Goal: Task Accomplishment & Management: Manage account settings

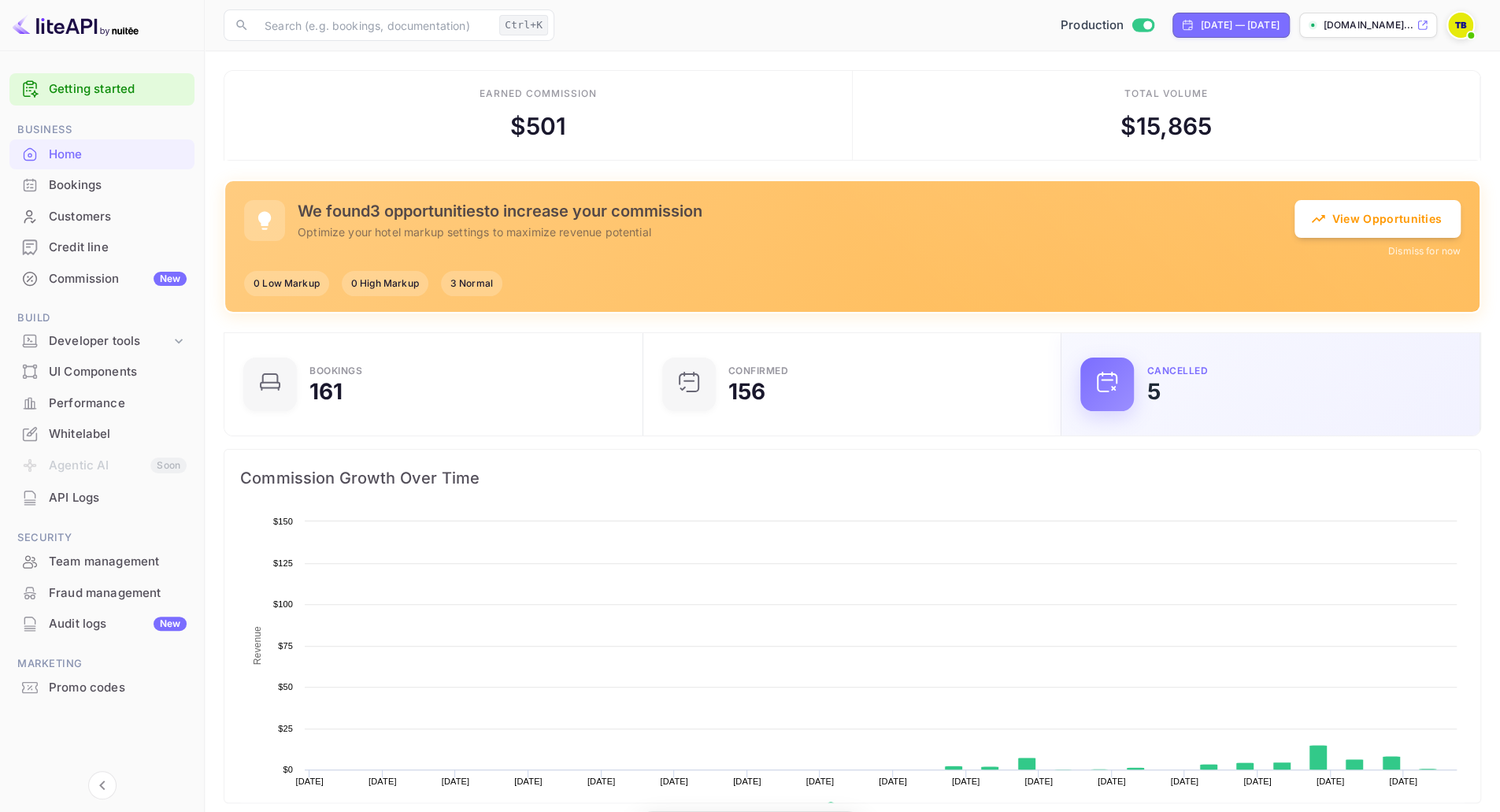
scroll to position [13, 13]
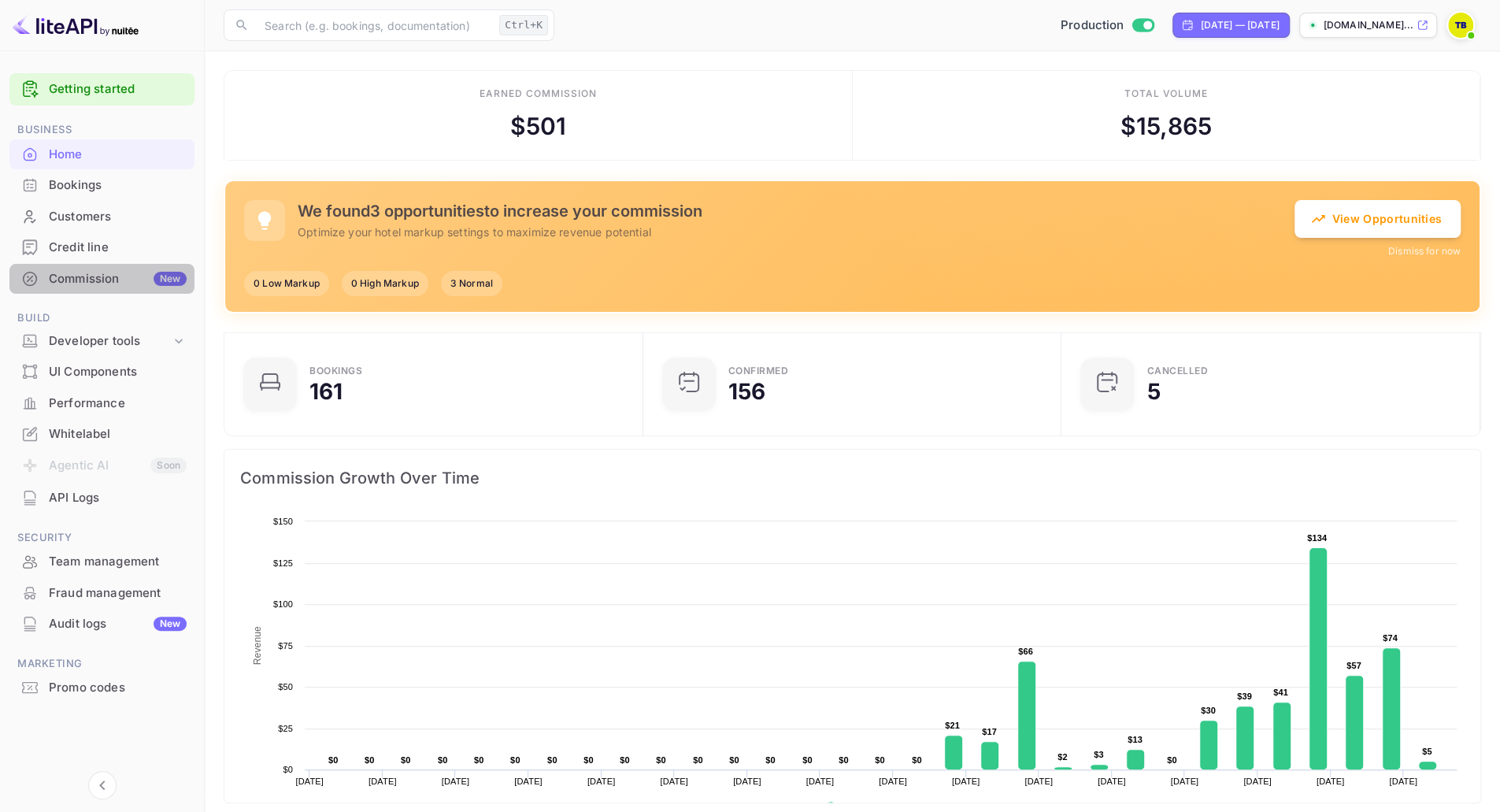
click at [65, 278] on div "Commission New" at bounding box center [117, 279] width 138 height 18
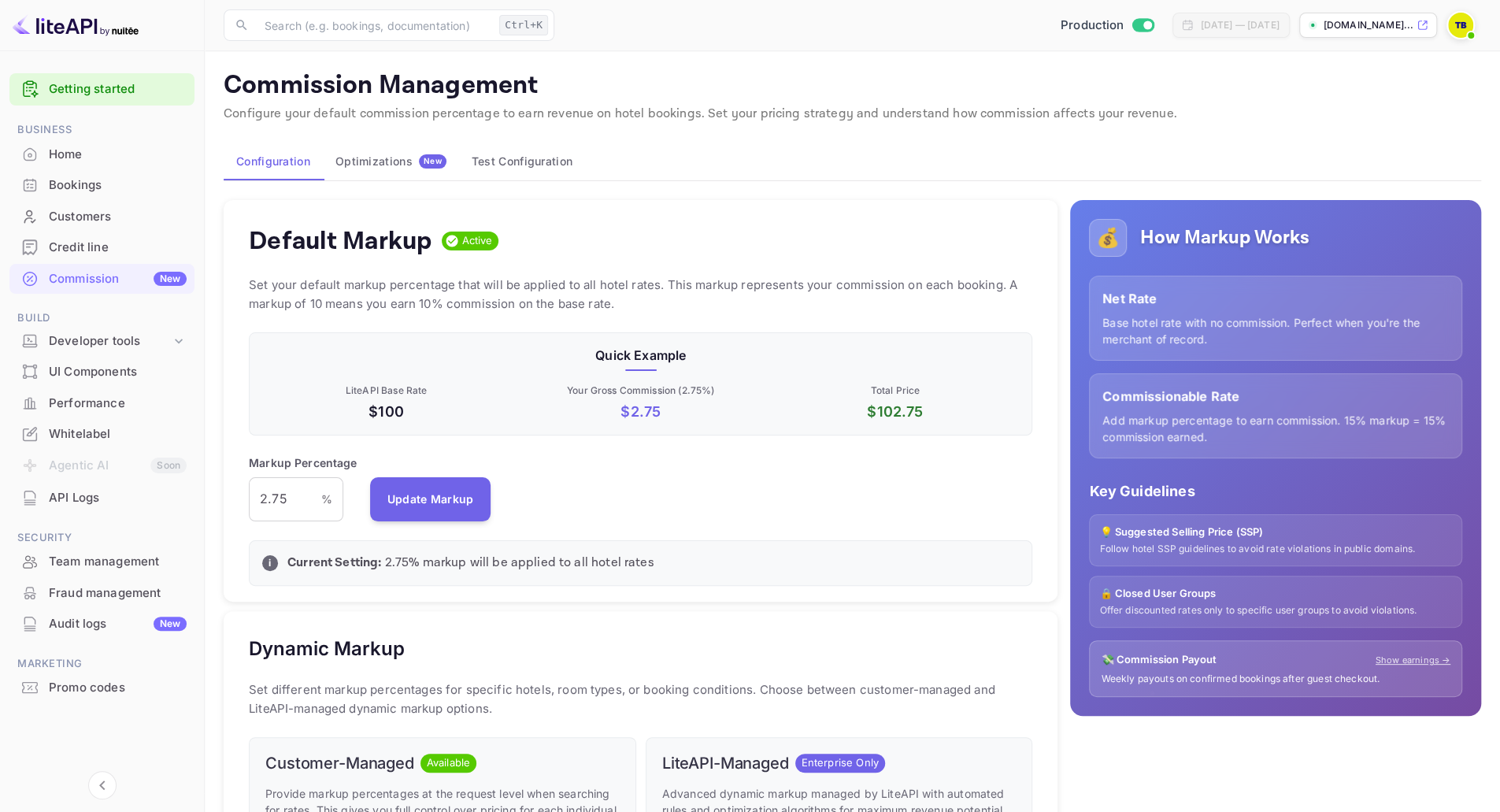
scroll to position [267, 770]
drag, startPoint x: 292, startPoint y: 497, endPoint x: 255, endPoint y: 501, distance: 37.2
click at [255, 501] on input "2.75" at bounding box center [284, 499] width 73 height 44
type input "2.35"
click at [424, 490] on button "Update Markup" at bounding box center [430, 498] width 121 height 44
